Goal: Task Accomplishment & Management: Use online tool/utility

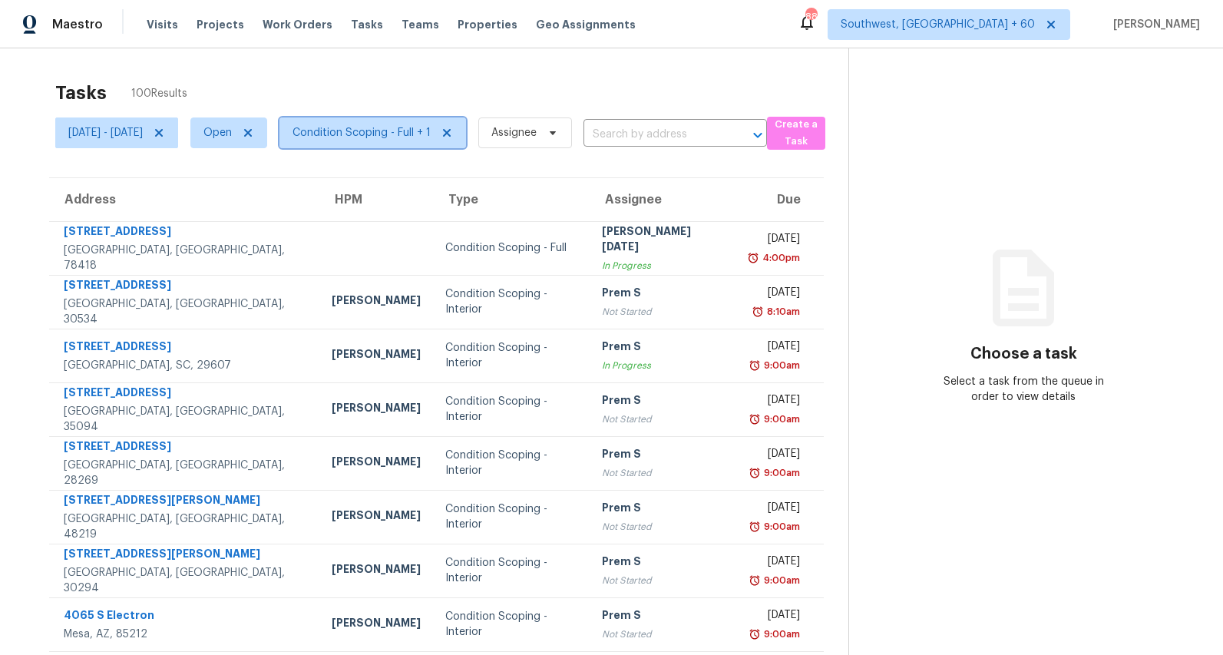
click at [409, 137] on span "Condition Scoping - Full + 1" at bounding box center [361, 132] width 138 height 15
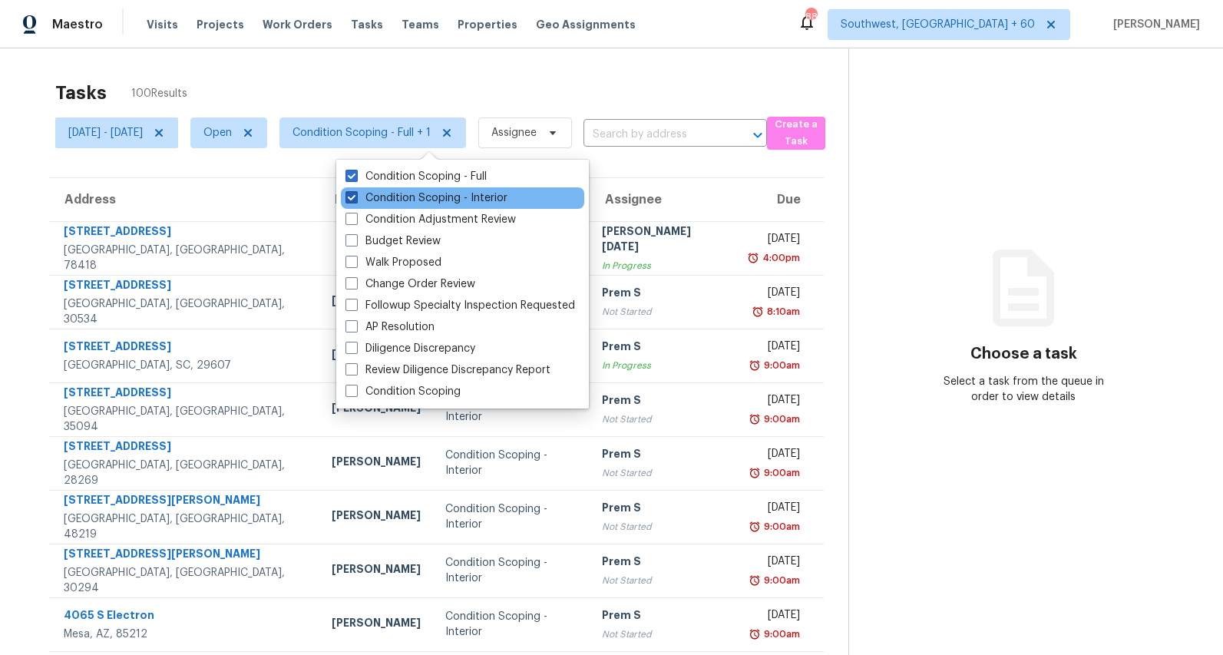
click at [397, 198] on label "Condition Scoping - Interior" at bounding box center [426, 197] width 162 height 15
click at [355, 198] on input "Condition Scoping - Interior" at bounding box center [350, 195] width 10 height 10
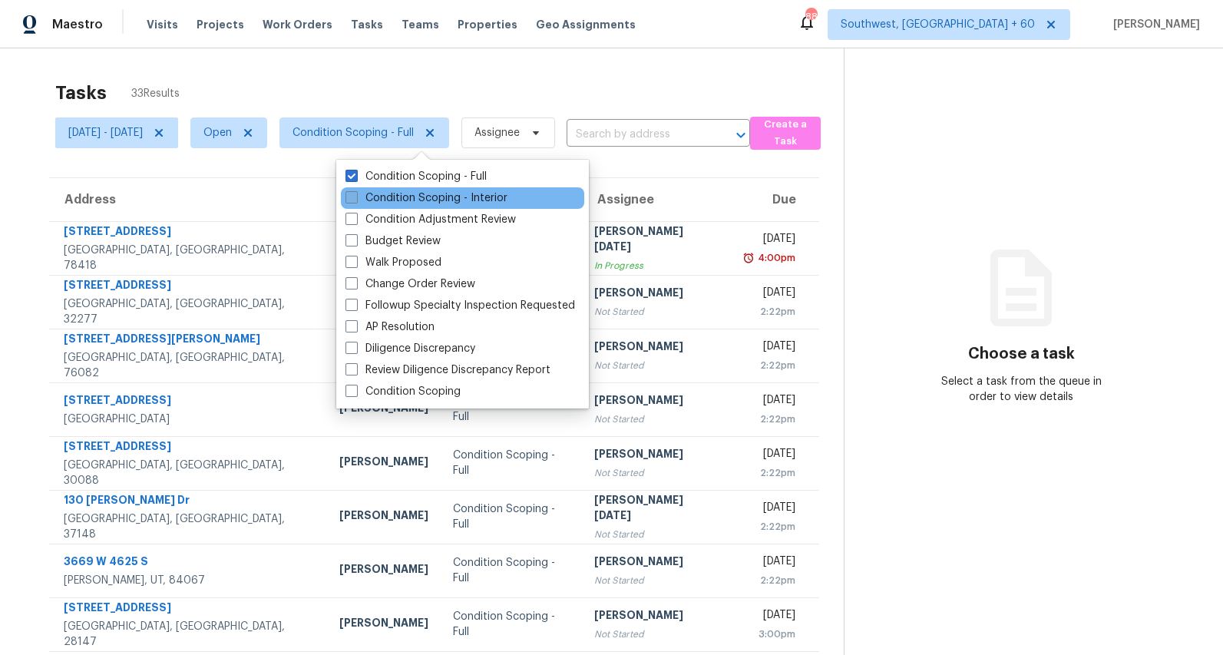
click at [397, 198] on label "Condition Scoping - Interior" at bounding box center [426, 197] width 162 height 15
click at [355, 198] on input "Condition Scoping - Interior" at bounding box center [350, 195] width 10 height 10
checkbox input "true"
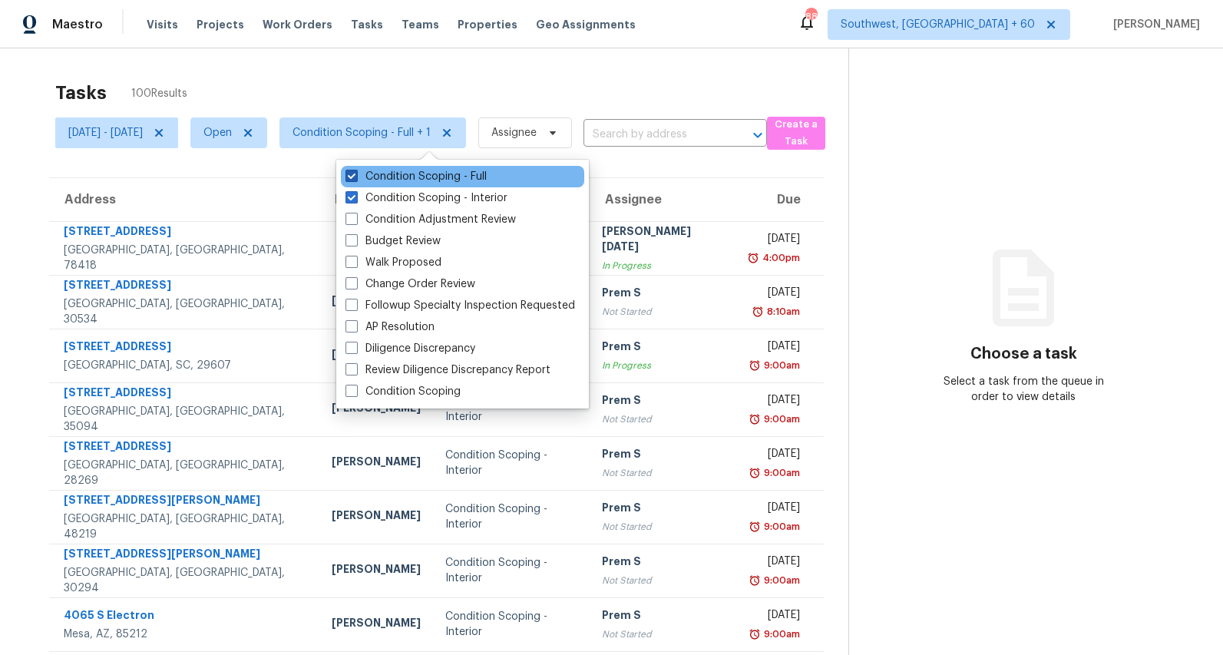
click at [396, 180] on label "Condition Scoping - Full" at bounding box center [415, 176] width 141 height 15
click at [355, 179] on input "Condition Scoping - Full" at bounding box center [350, 174] width 10 height 10
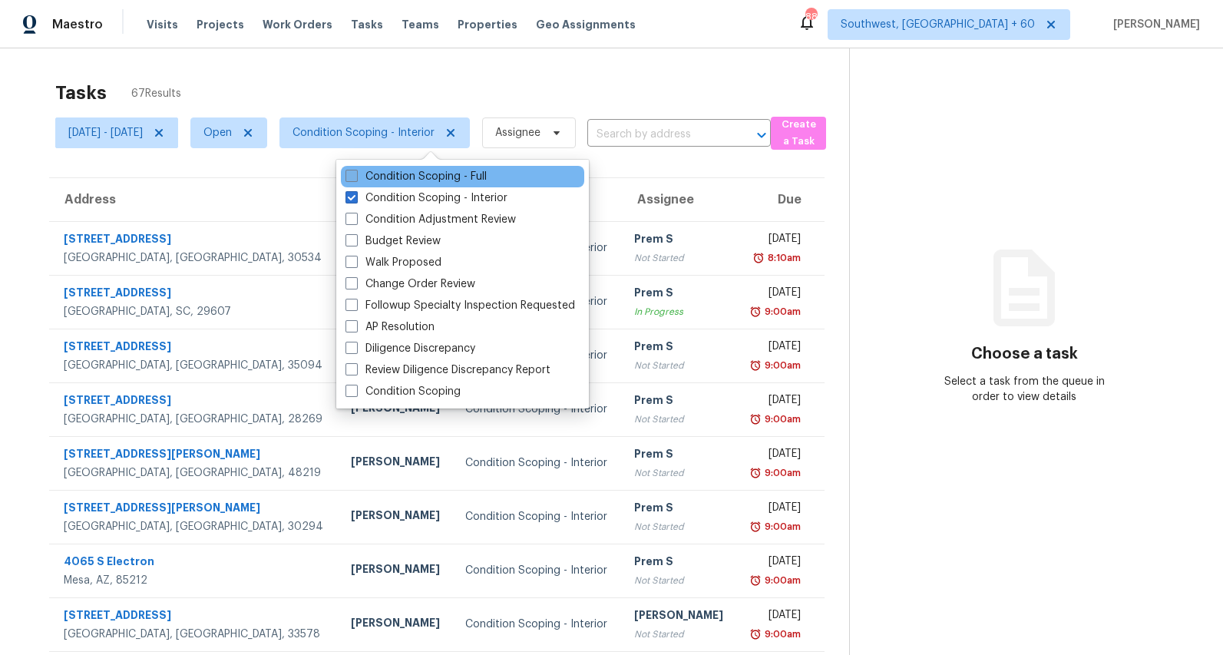
click at [396, 180] on label "Condition Scoping - Full" at bounding box center [415, 176] width 141 height 15
click at [355, 179] on input "Condition Scoping - Full" at bounding box center [350, 174] width 10 height 10
checkbox input "true"
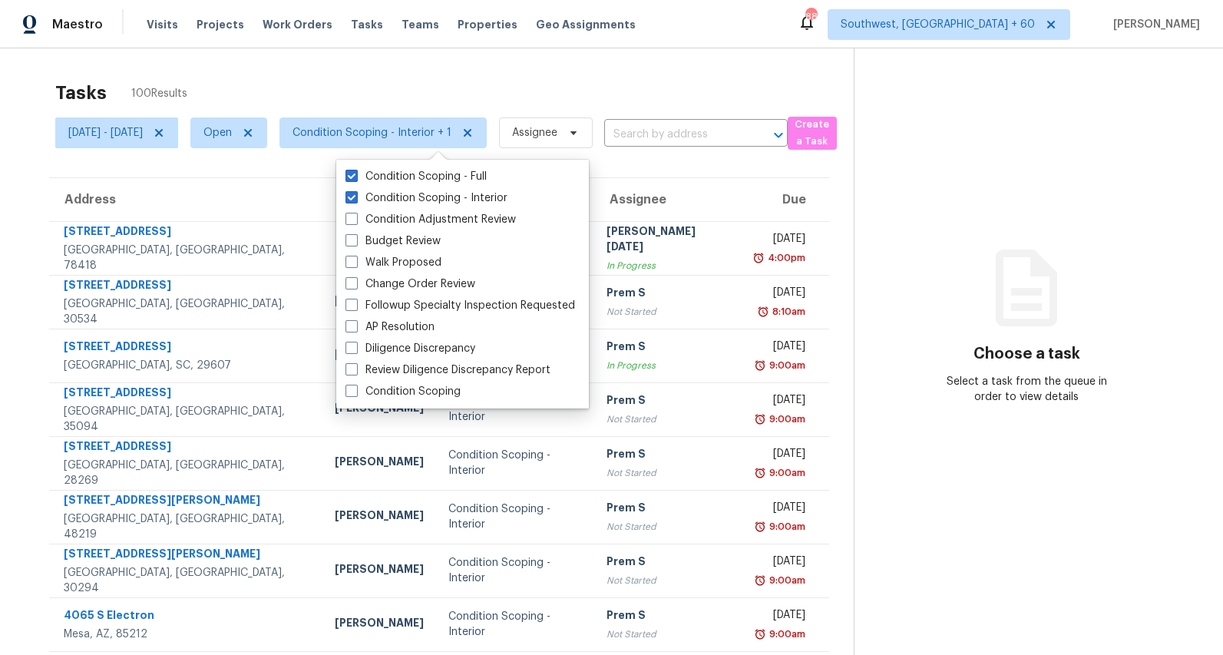
click at [338, 83] on div "Tasks 100 Results" at bounding box center [454, 93] width 798 height 40
